Goal: Check status: Check status

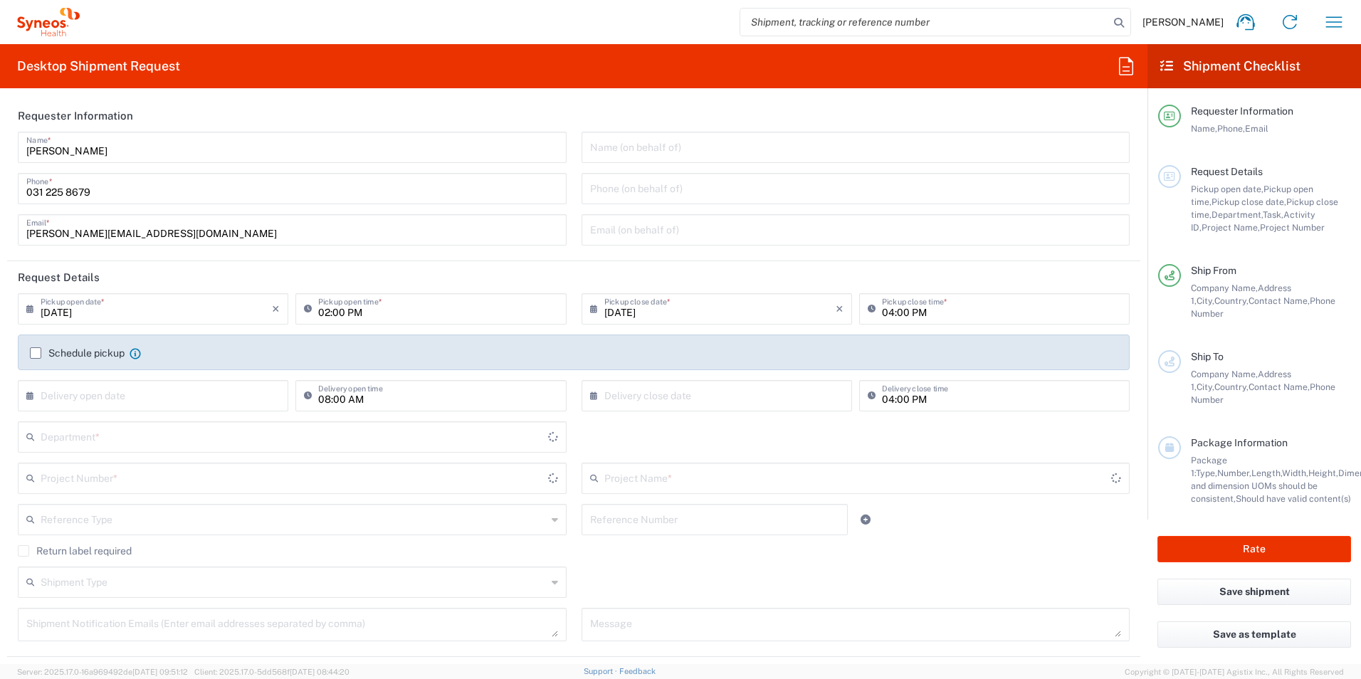
type input "București"
type input "8350"
type input "Romania"
click at [1326, 19] on icon "button" at bounding box center [1333, 22] width 23 height 23
type input "Syneos Health Romania S.R.L"
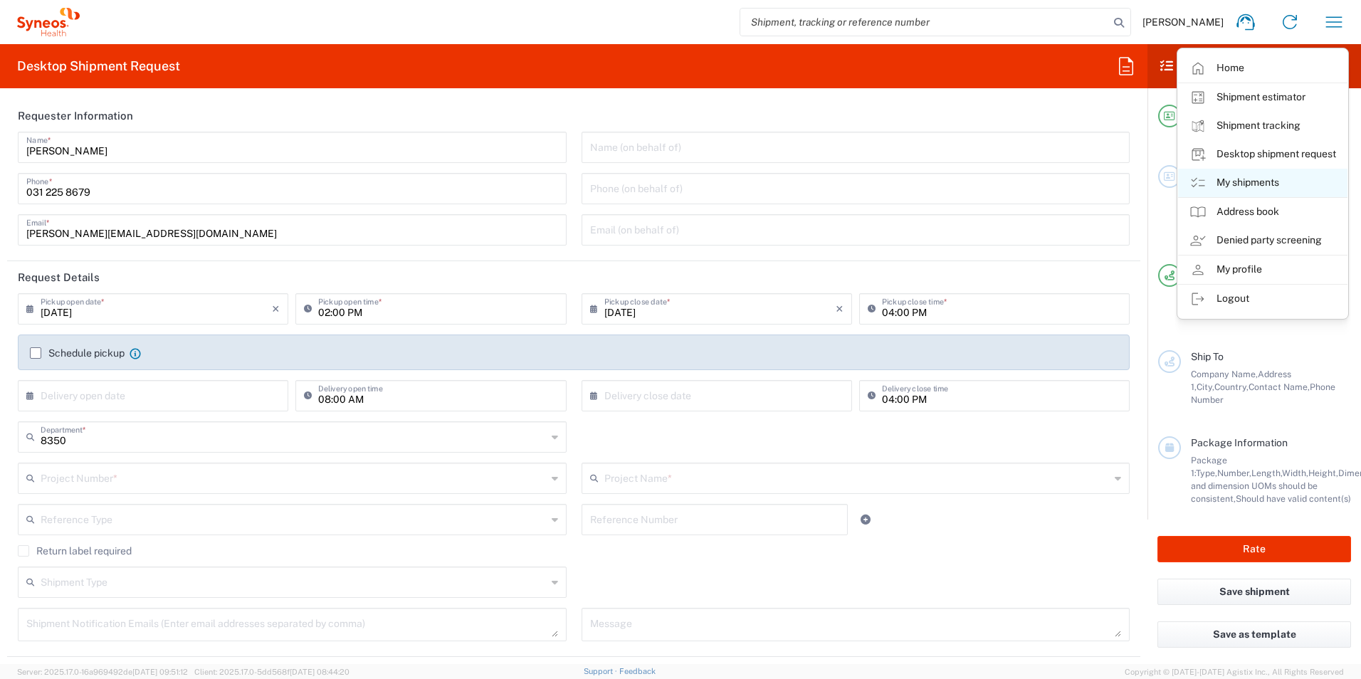
click at [1258, 188] on link "My shipments" at bounding box center [1262, 183] width 169 height 28
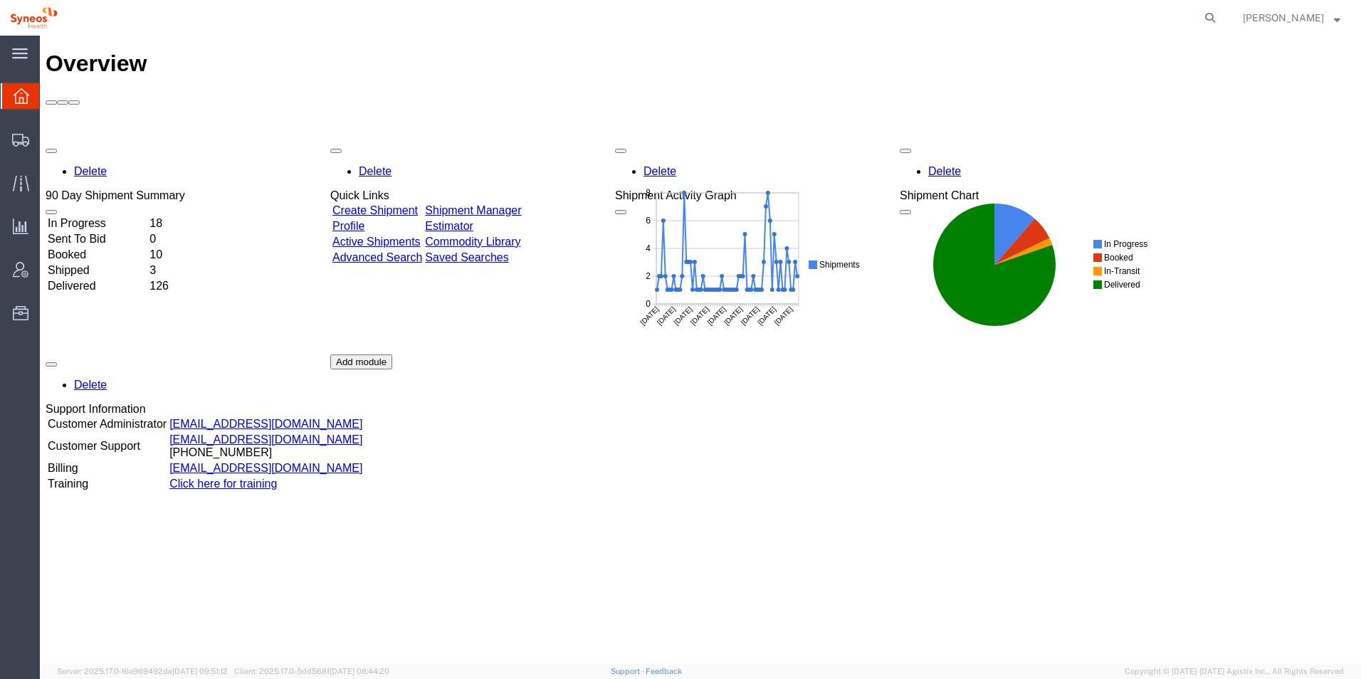
click at [183, 279] on td "126" at bounding box center [166, 286] width 34 height 14
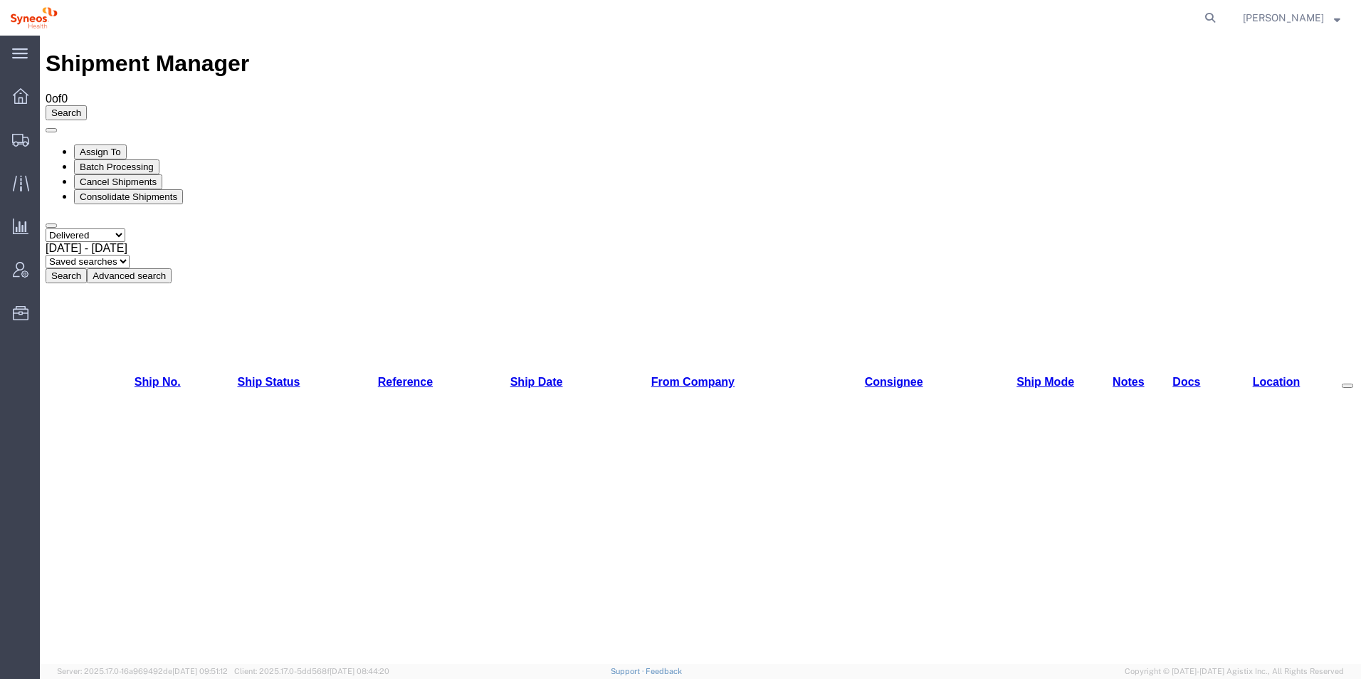
click at [127, 242] on span "[DATE] - [DATE]" at bounding box center [87, 248] width 82 height 12
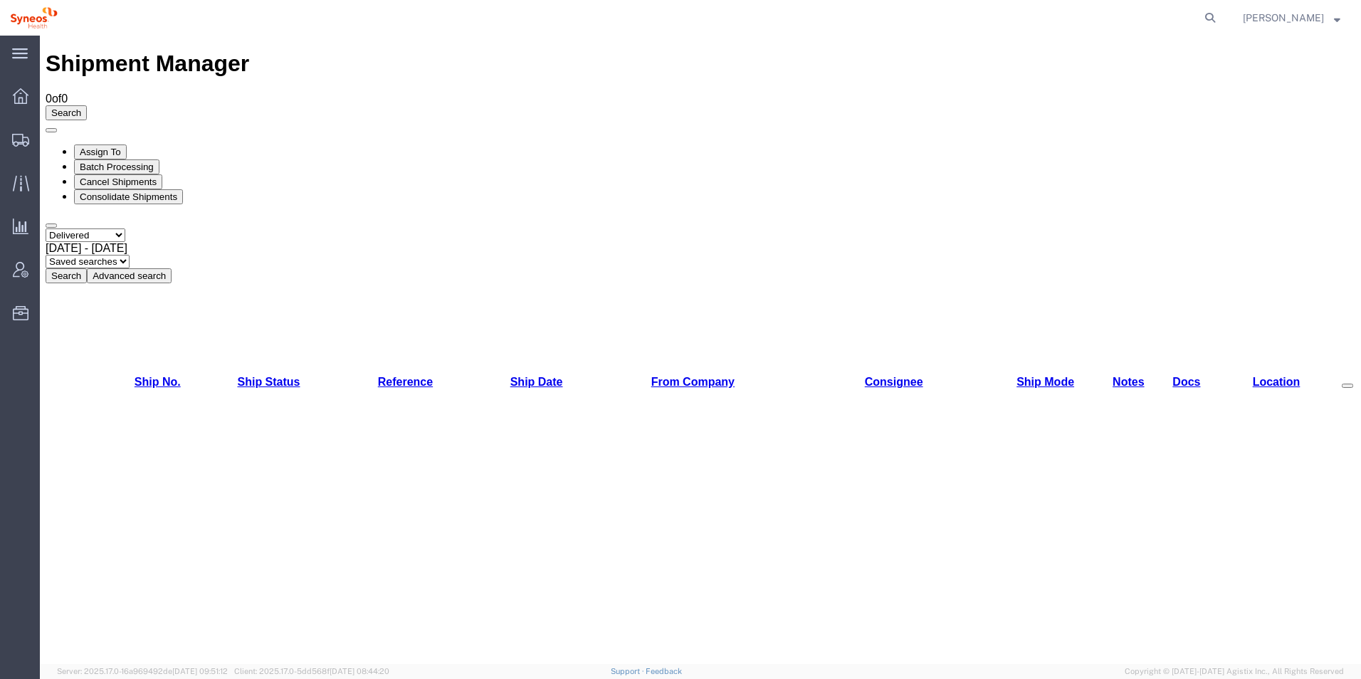
click at [172, 268] on button "Advanced search" at bounding box center [129, 275] width 85 height 15
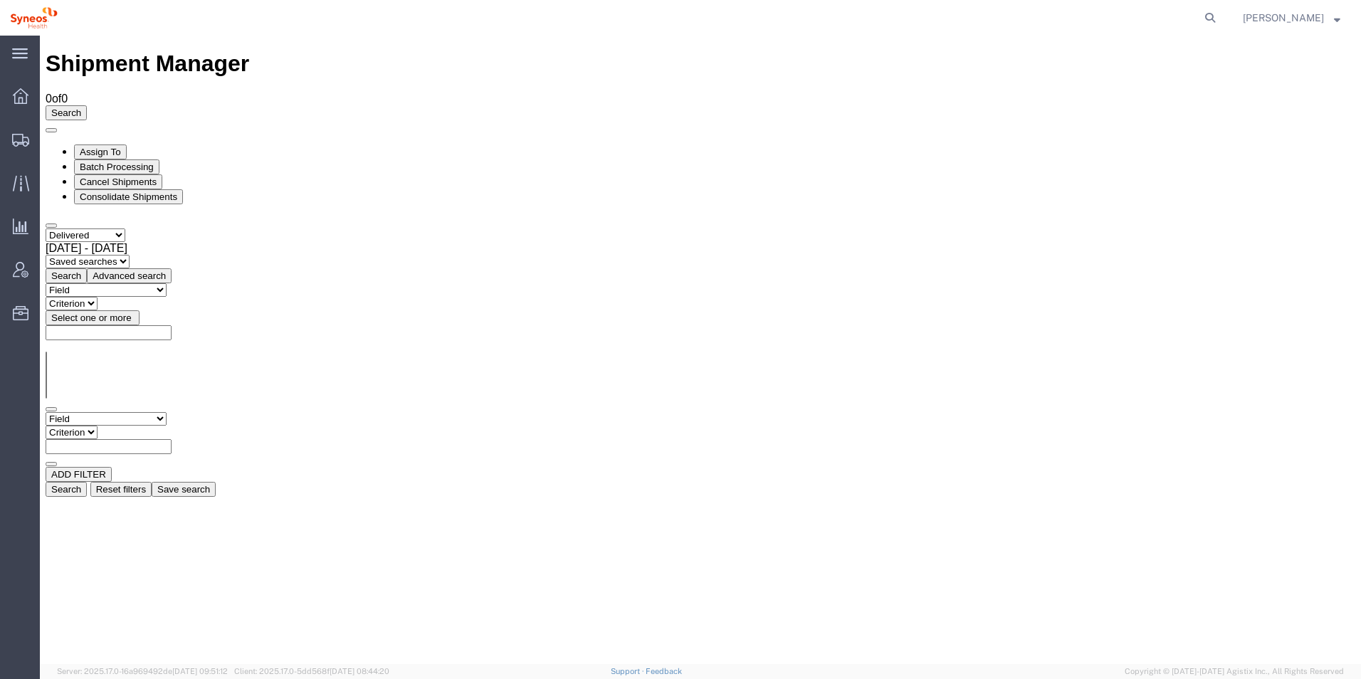
click at [98, 426] on select "Criterion" at bounding box center [72, 433] width 52 height 14
click at [172, 439] on input "text" at bounding box center [109, 446] width 126 height 15
type input "Badea"
click at [87, 482] on button "Search" at bounding box center [66, 489] width 41 height 15
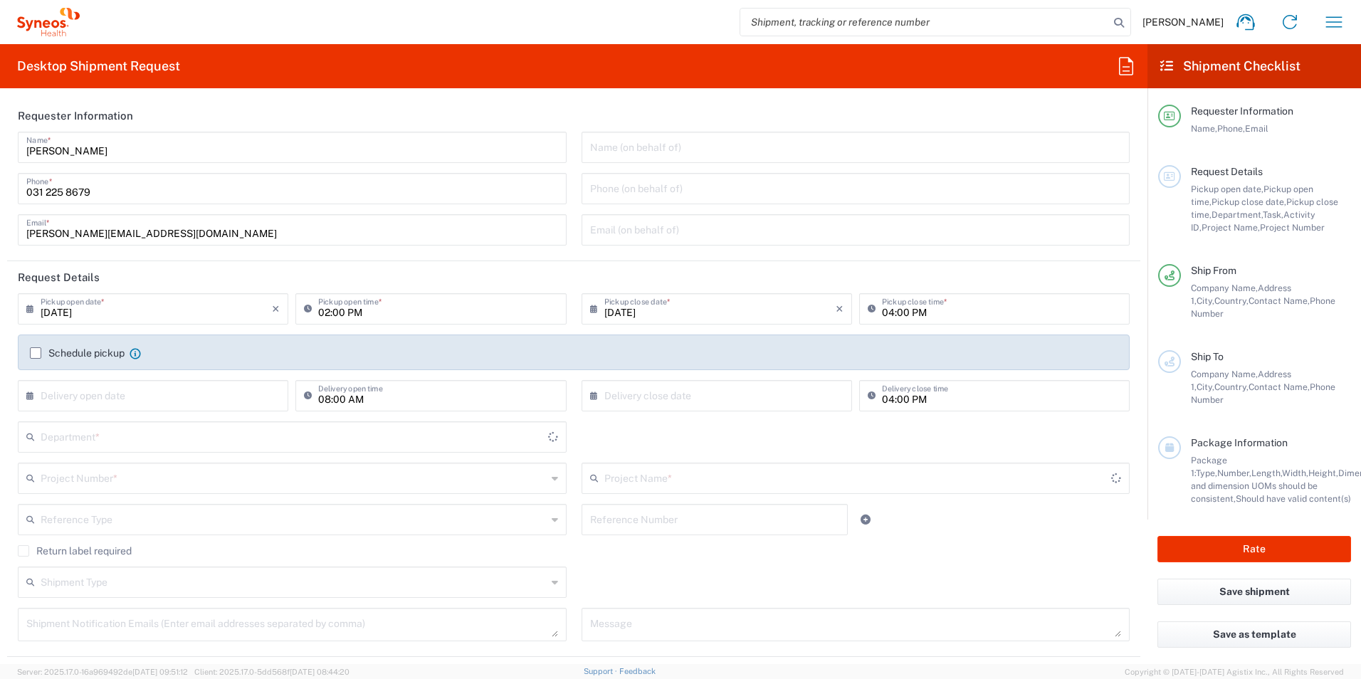
type input "[GEOGRAPHIC_DATA]"
click at [1331, 17] on icon "button" at bounding box center [1334, 21] width 16 height 11
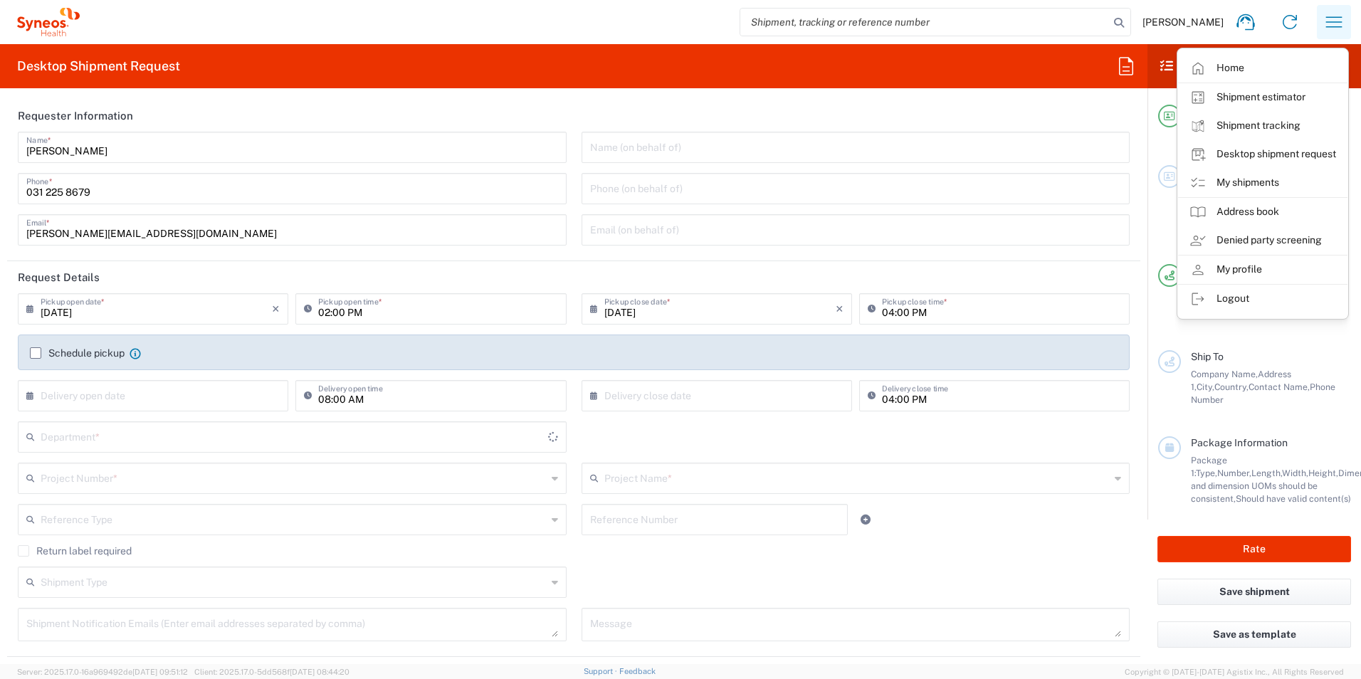
type input "Syneos Health Romania S.R.L"
type input "8350"
drag, startPoint x: 1239, startPoint y: 177, endPoint x: 1228, endPoint y: 182, distance: 12.4
click at [1239, 177] on link "My shipments" at bounding box center [1262, 183] width 169 height 28
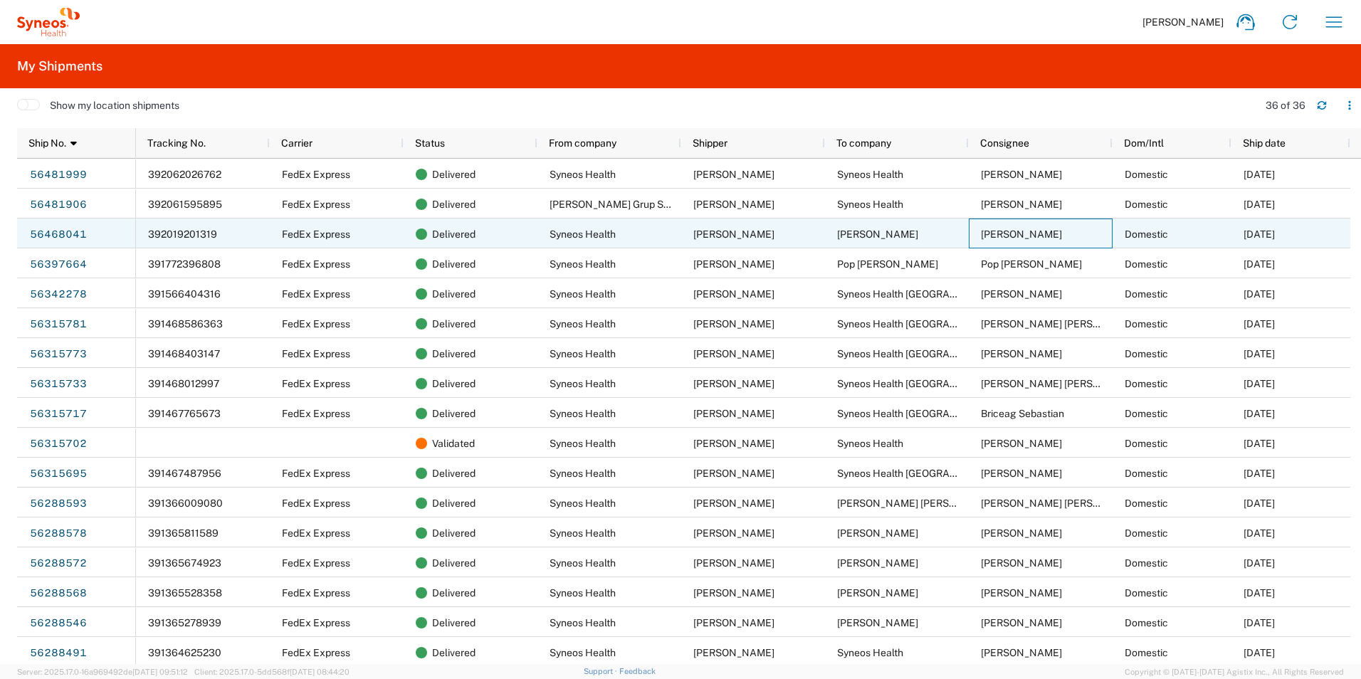
click at [1055, 226] on div "[PERSON_NAME]" at bounding box center [1041, 233] width 144 height 30
click at [583, 237] on span "Syneos Health" at bounding box center [582, 233] width 66 height 11
click at [455, 237] on span "Delivered" at bounding box center [453, 234] width 43 height 30
